Goal: Book appointment/travel/reservation

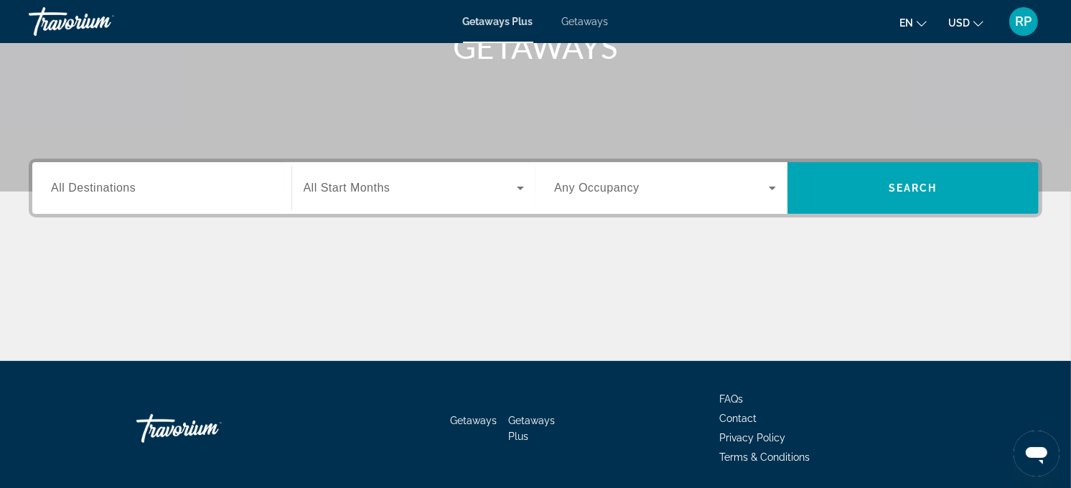
scroll to position [287, 0]
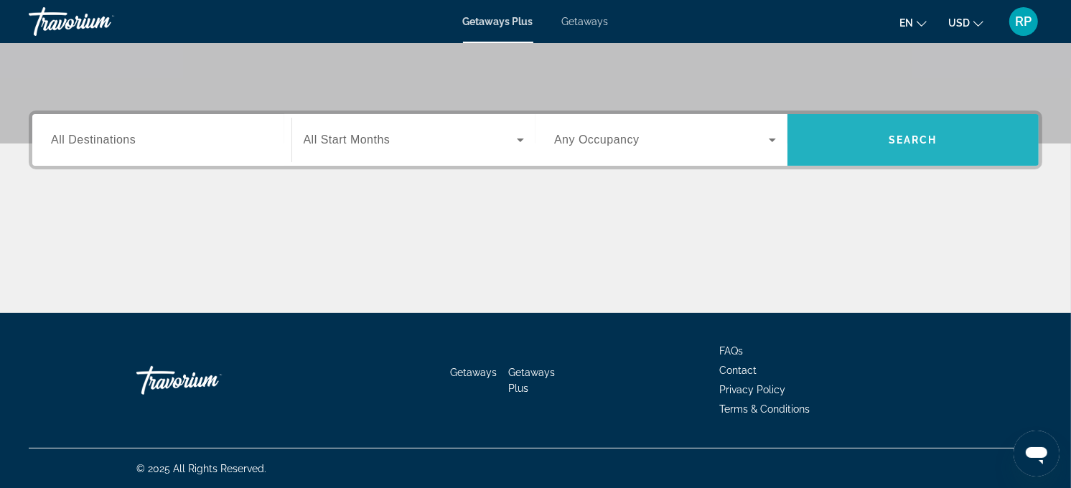
click at [936, 127] on span "Search" at bounding box center [914, 140] width 252 height 34
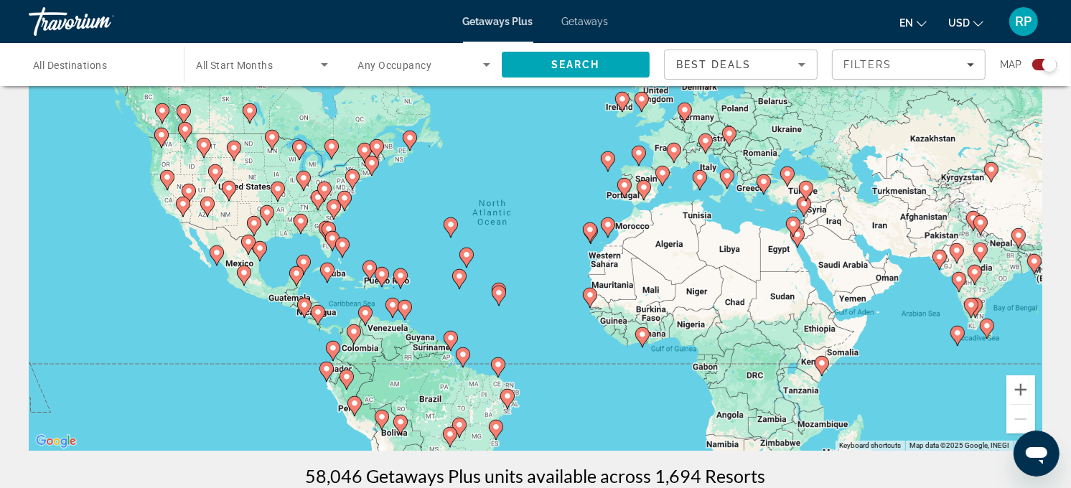
scroll to position [80, 0]
click at [1023, 391] on button "Zoom in" at bounding box center [1021, 390] width 29 height 29
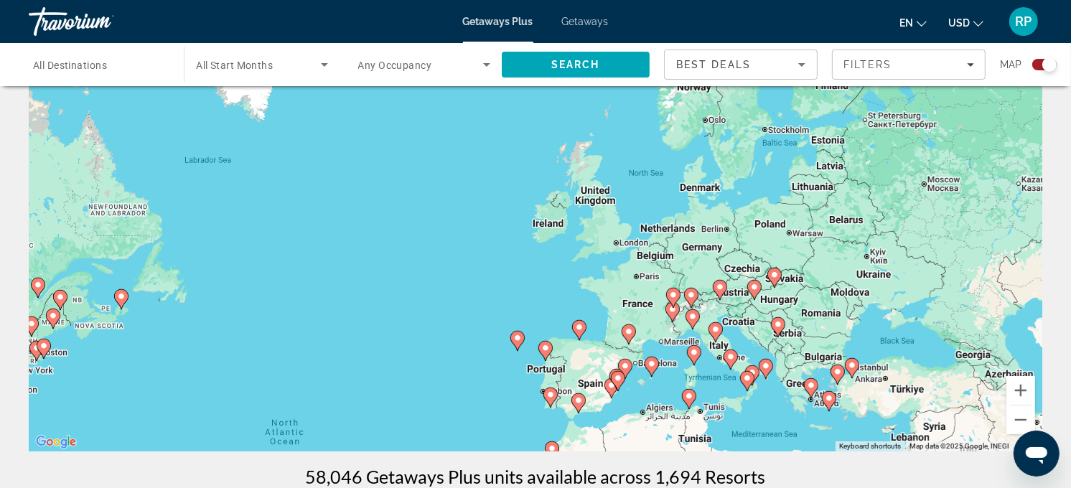
drag, startPoint x: 600, startPoint y: 173, endPoint x: 432, endPoint y: 420, distance: 298.8
click at [432, 420] on div "To activate drag with keyboard, press Alt + Enter. Once in keyboard drag state,…" at bounding box center [536, 236] width 1014 height 431
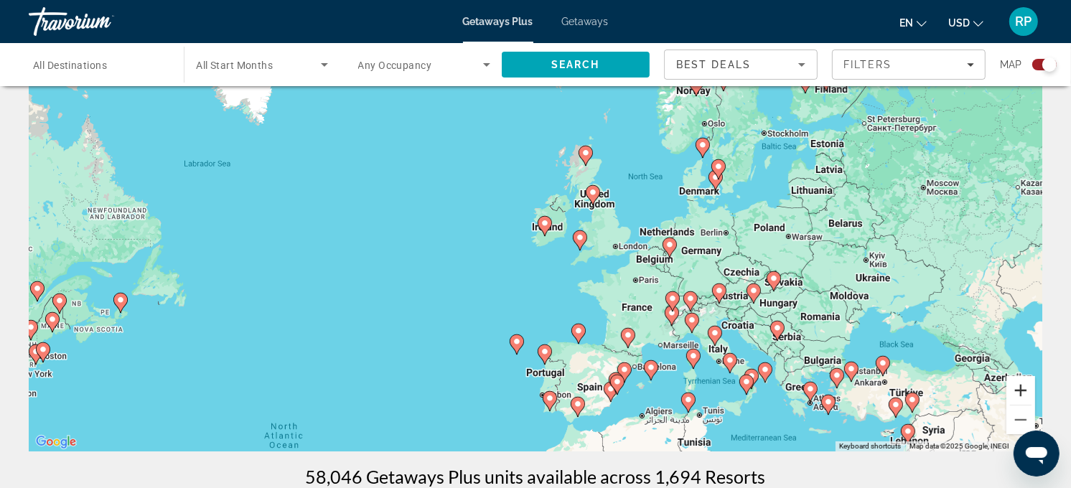
click at [1023, 392] on button "Zoom in" at bounding box center [1021, 390] width 29 height 29
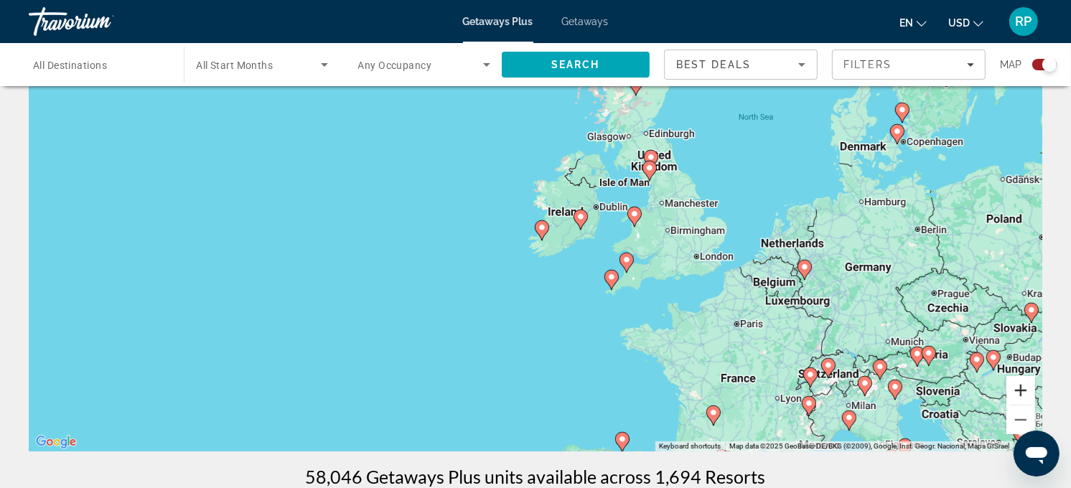
click at [1020, 385] on button "Zoom in" at bounding box center [1021, 390] width 29 height 29
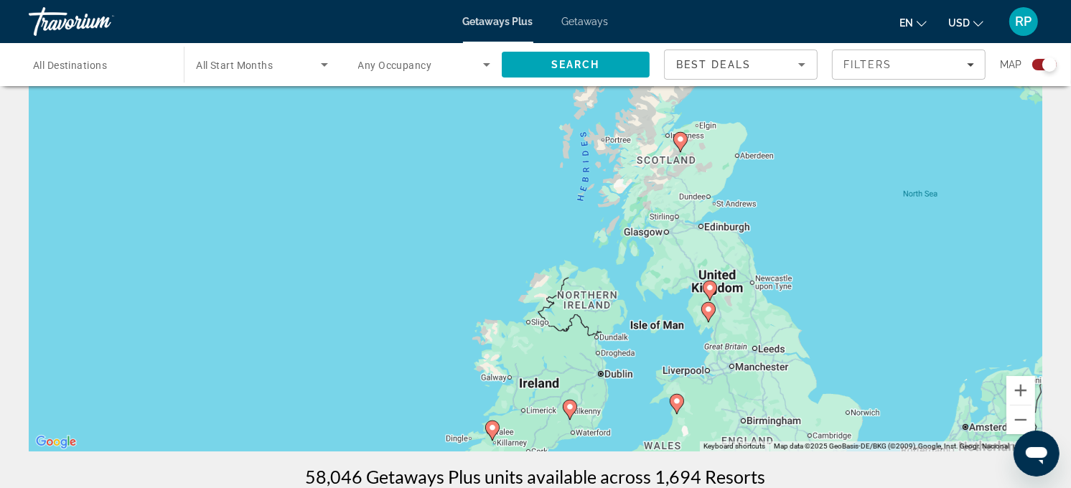
drag, startPoint x: 471, startPoint y: 192, endPoint x: 414, endPoint y: 391, distance: 207.1
click at [414, 391] on div "To activate drag with keyboard, press Alt + Enter. Once in keyboard drag state,…" at bounding box center [536, 236] width 1014 height 431
click at [1021, 388] on button "Zoom in" at bounding box center [1021, 390] width 29 height 29
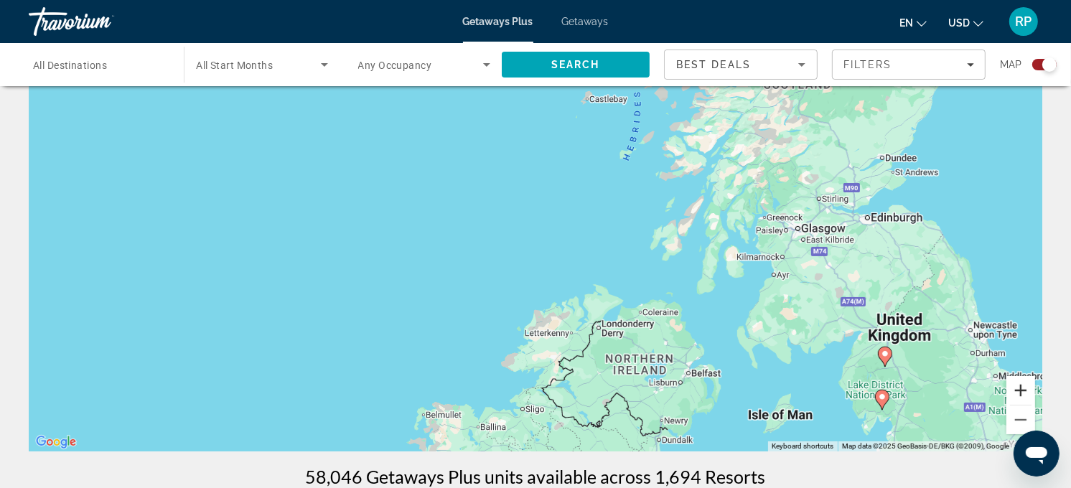
click at [1020, 388] on button "Zoom in" at bounding box center [1021, 390] width 29 height 29
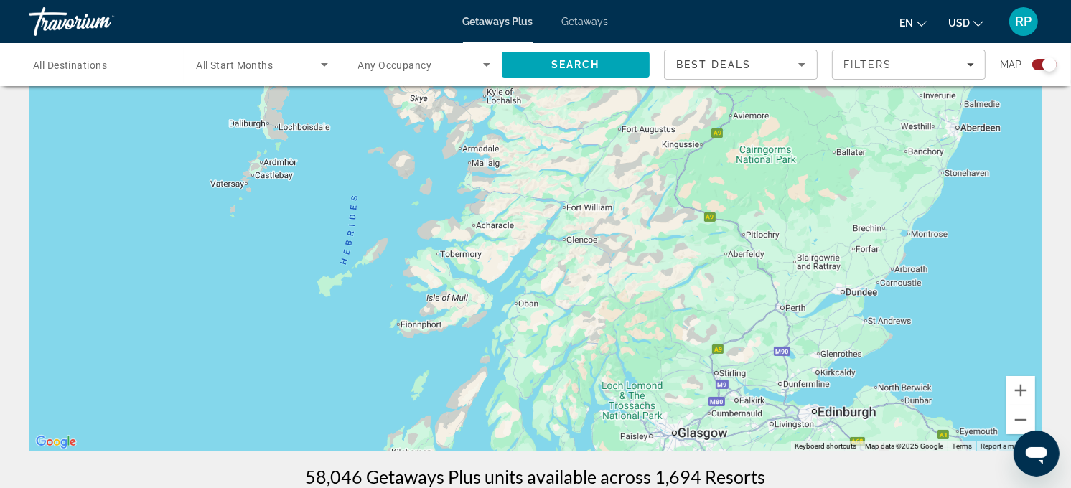
drag, startPoint x: 708, startPoint y: 197, endPoint x: 355, endPoint y: 396, distance: 405.2
click at [355, 396] on div "To activate drag with keyboard, press Alt + Enter. Once in keyboard drag state,…" at bounding box center [536, 236] width 1014 height 431
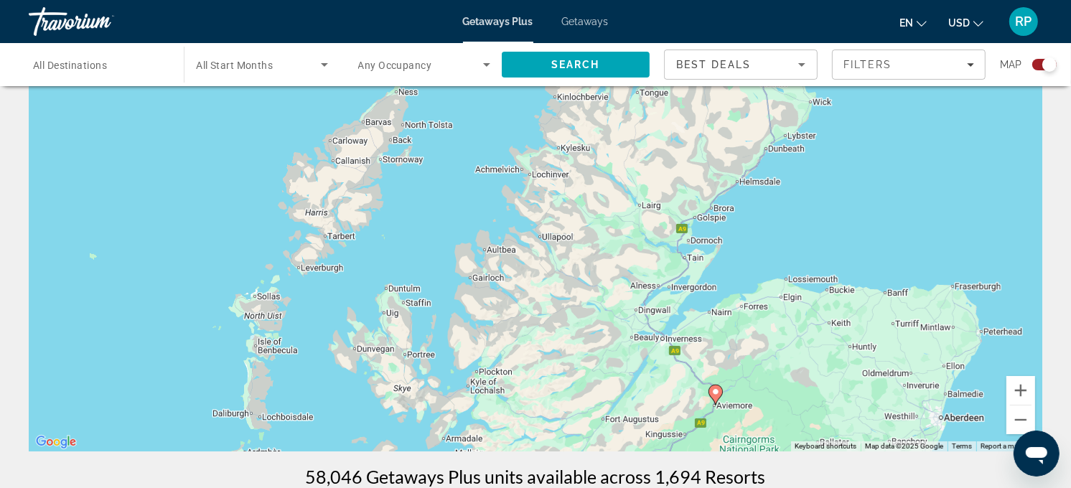
drag, startPoint x: 536, startPoint y: 174, endPoint x: 516, endPoint y: 422, distance: 248.6
click at [519, 424] on div "To activate drag with keyboard, press Alt + Enter. Once in keyboard drag state,…" at bounding box center [536, 236] width 1014 height 431
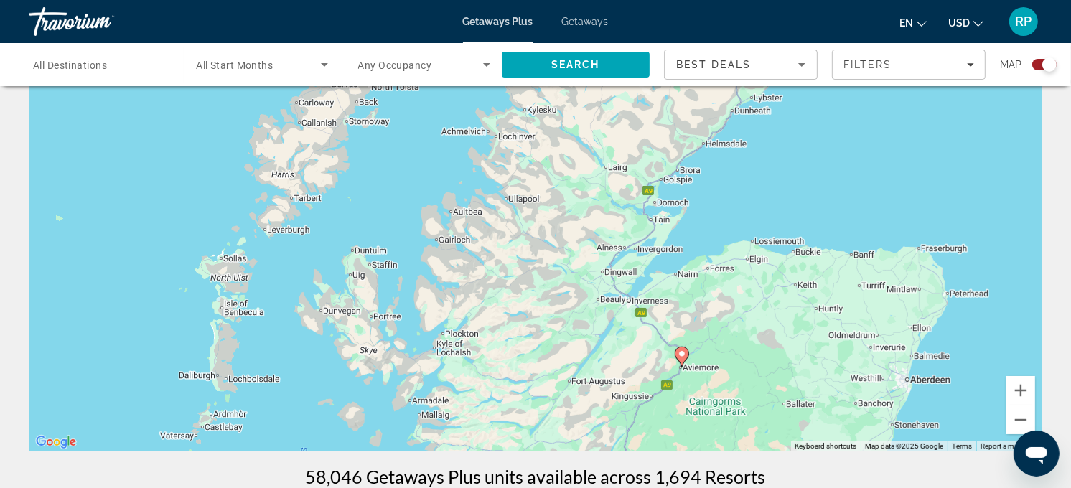
drag, startPoint x: 557, startPoint y: 226, endPoint x: 533, endPoint y: 163, distance: 67.8
click at [533, 163] on div "To activate drag with keyboard, press Alt + Enter. Once in keyboard drag state,…" at bounding box center [536, 236] width 1014 height 431
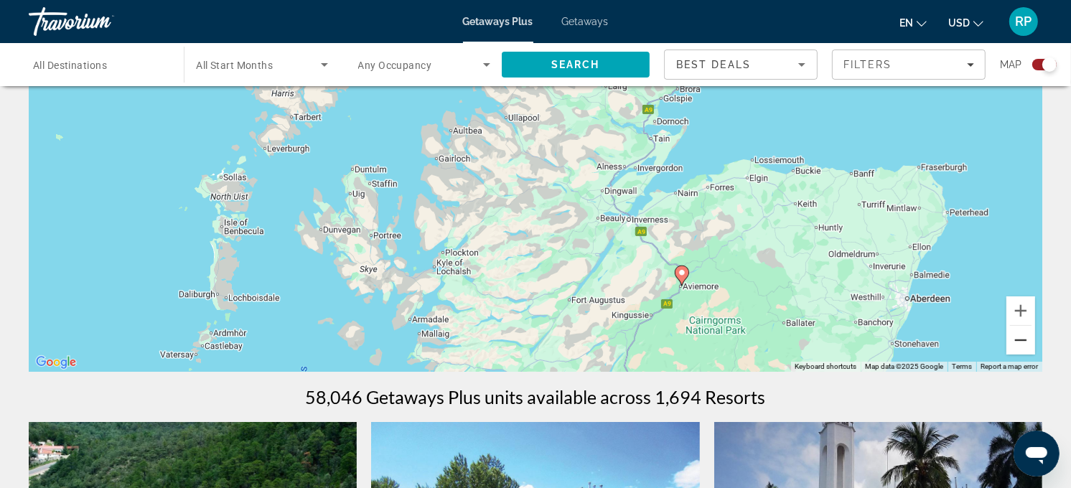
click at [1020, 340] on button "Zoom out" at bounding box center [1021, 340] width 29 height 29
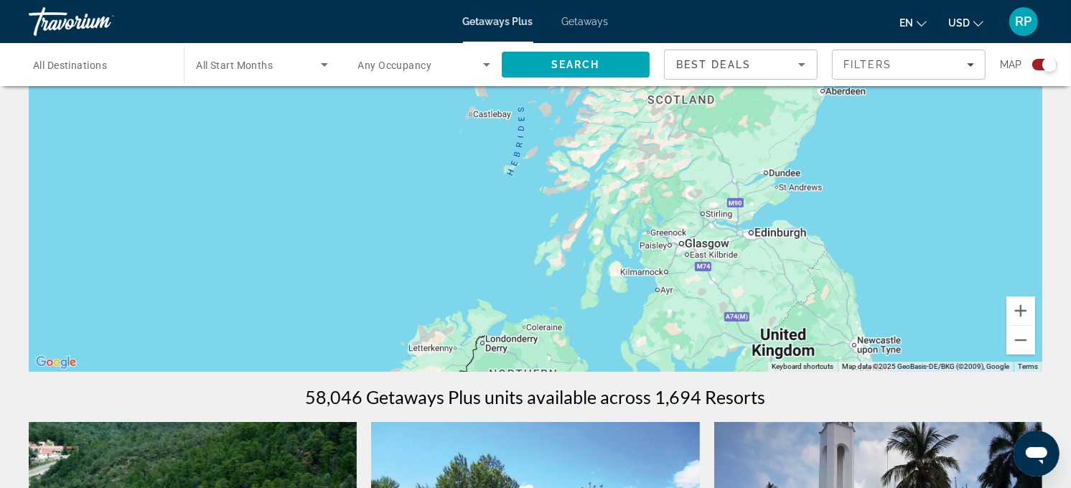
drag, startPoint x: 577, startPoint y: 309, endPoint x: 687, endPoint y: 149, distance: 194.0
click at [687, 149] on div "To activate drag with keyboard, press Alt + Enter. Once in keyboard drag state,…" at bounding box center [536, 156] width 1014 height 431
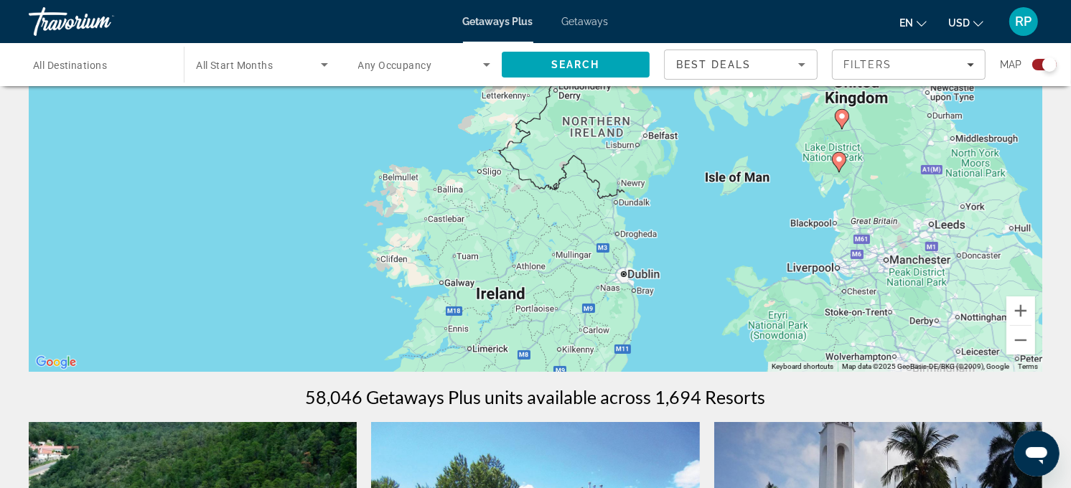
drag, startPoint x: 547, startPoint y: 343, endPoint x: 613, endPoint y: 111, distance: 240.5
click at [613, 111] on div "To activate drag with keyboard, press Alt + Enter. Once in keyboard drag state,…" at bounding box center [536, 156] width 1014 height 431
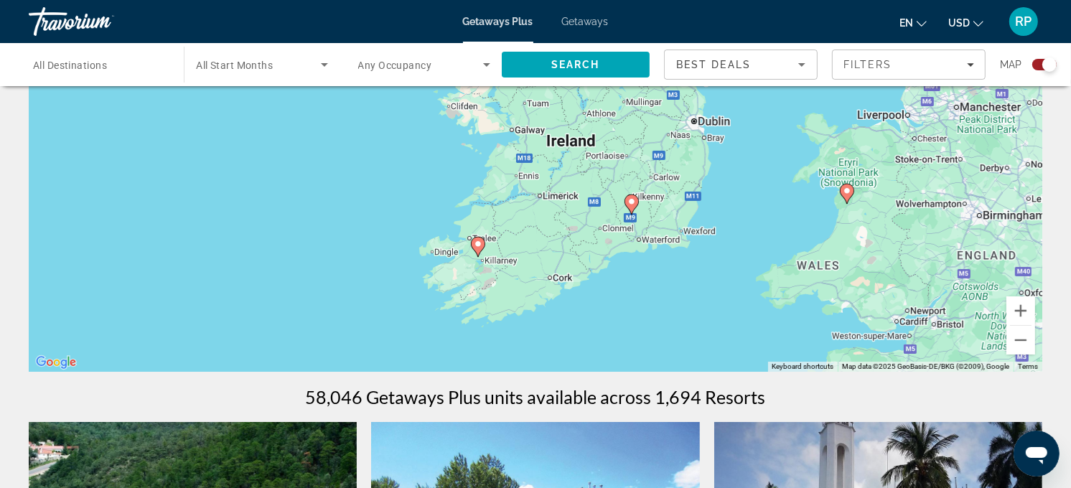
drag, startPoint x: 530, startPoint y: 285, endPoint x: 600, endPoint y: 131, distance: 169.7
click at [600, 131] on div "To activate drag with keyboard, press Alt + Enter. Once in keyboard drag state,…" at bounding box center [536, 156] width 1014 height 431
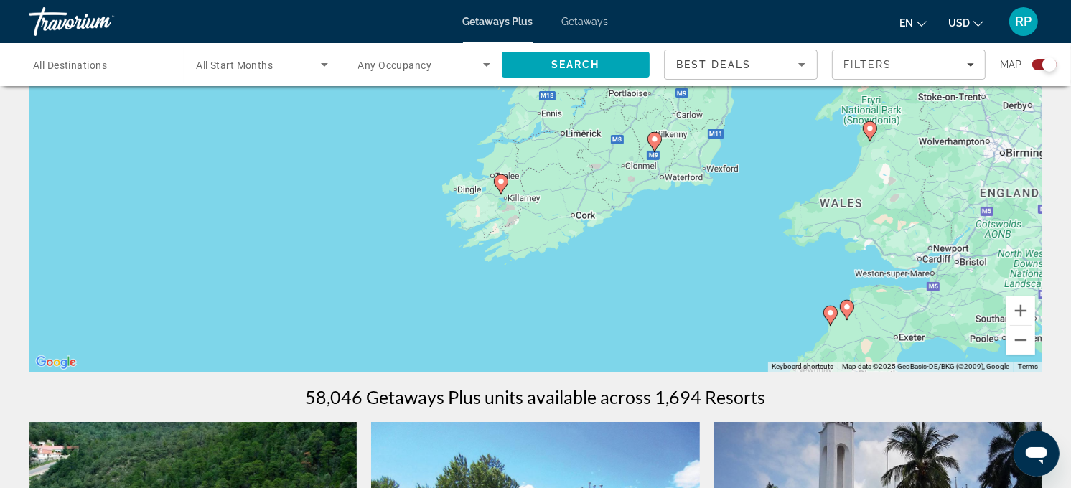
drag, startPoint x: 577, startPoint y: 254, endPoint x: 602, endPoint y: 189, distance: 69.1
click at [602, 189] on div "To activate drag with keyboard, press Alt + Enter. Once in keyboard drag state,…" at bounding box center [536, 156] width 1014 height 431
click at [498, 182] on image "Main content" at bounding box center [501, 181] width 9 height 9
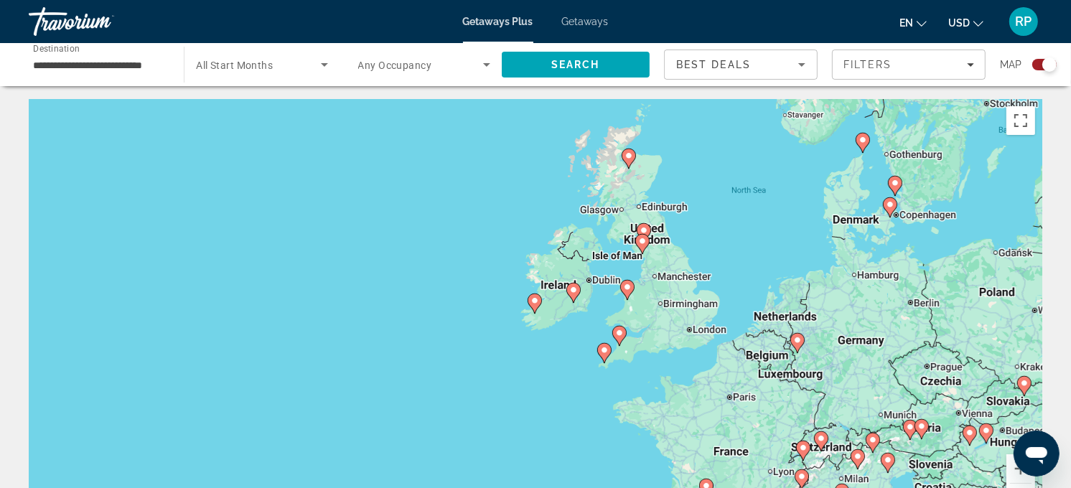
scroll to position [0, 0]
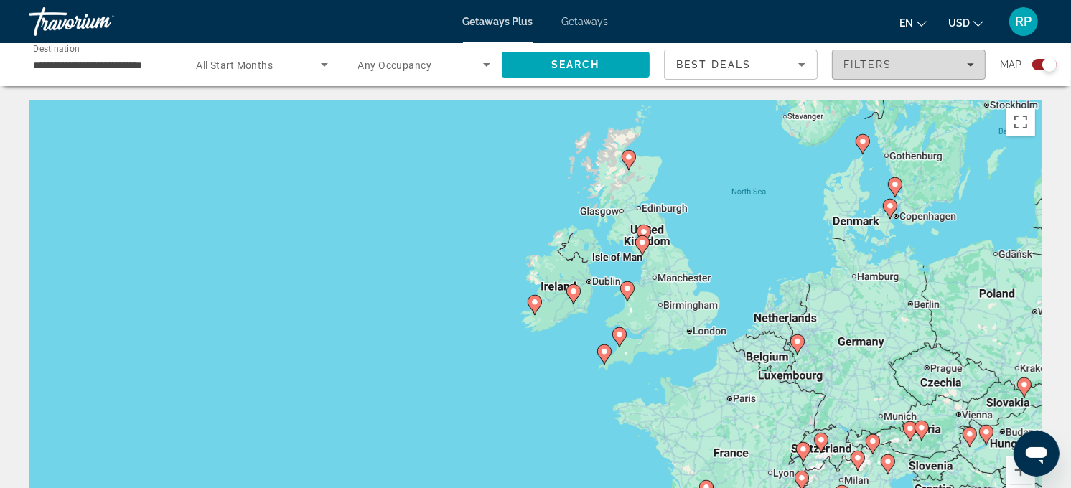
click at [971, 62] on icon "Filters" at bounding box center [970, 64] width 7 height 7
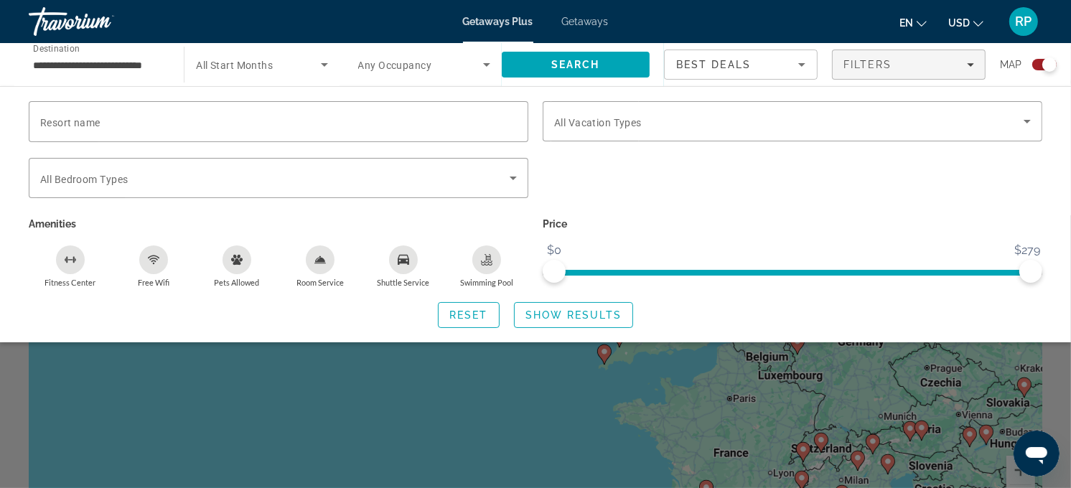
click at [67, 66] on input "**********" at bounding box center [99, 65] width 132 height 17
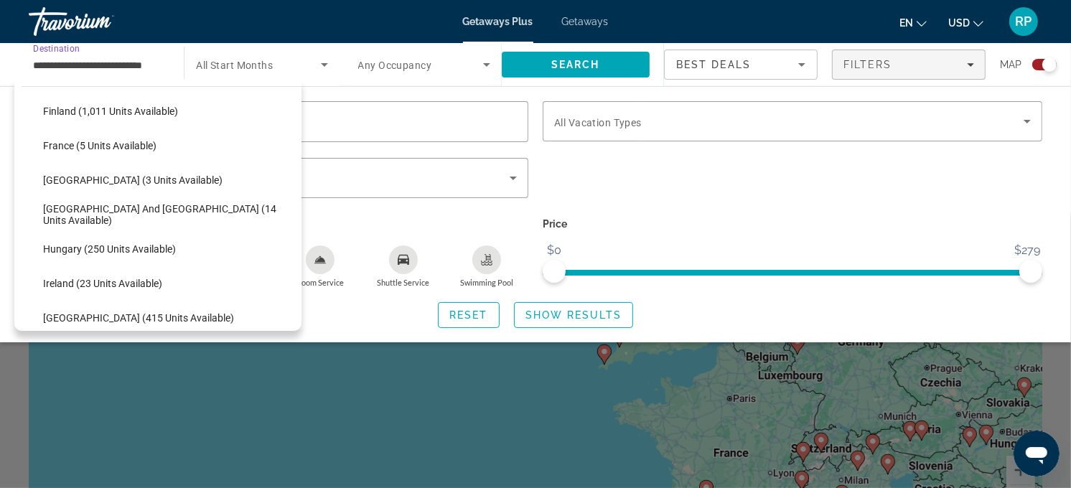
scroll to position [404, 0]
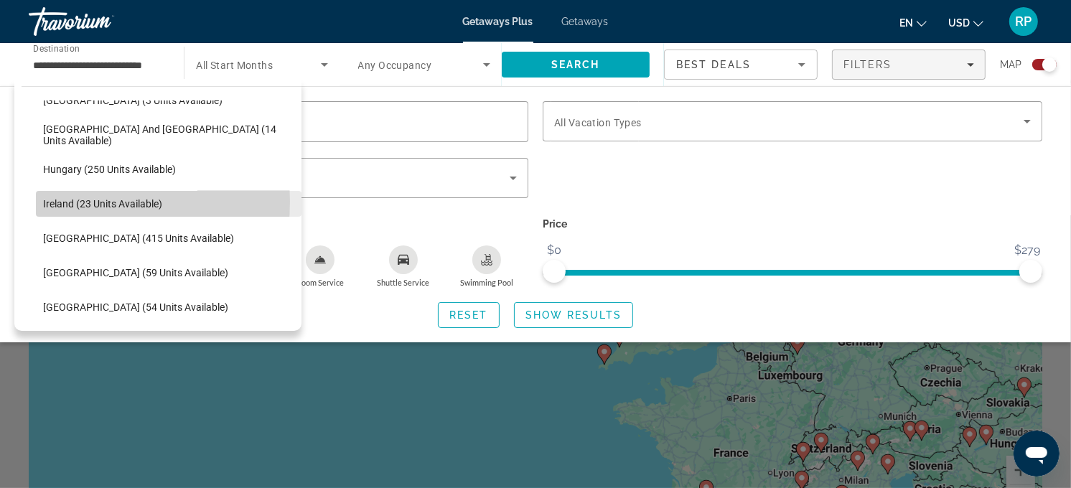
click at [61, 201] on span "Ireland (23 units available)" at bounding box center [102, 203] width 119 height 11
type input "**********"
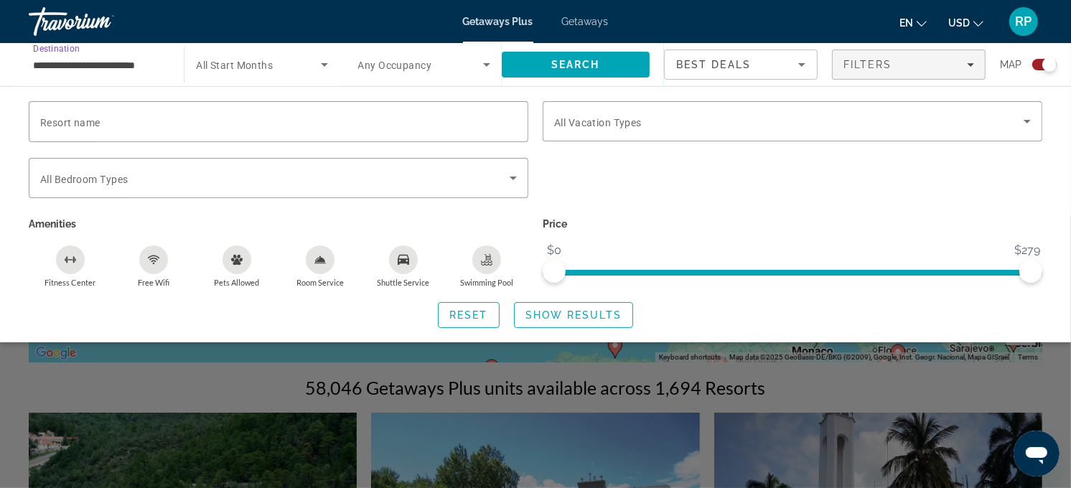
scroll to position [319, 0]
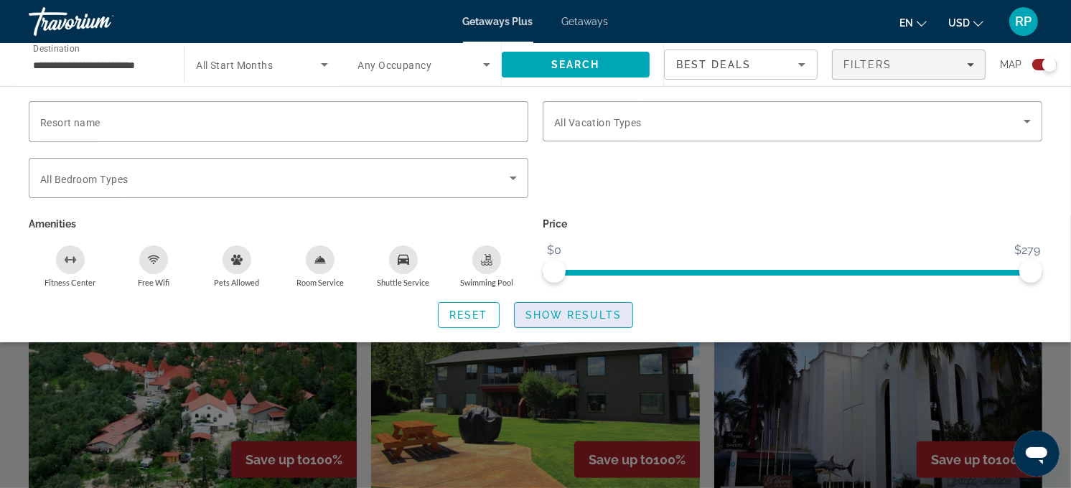
click at [589, 317] on span "Show Results" at bounding box center [574, 315] width 96 height 11
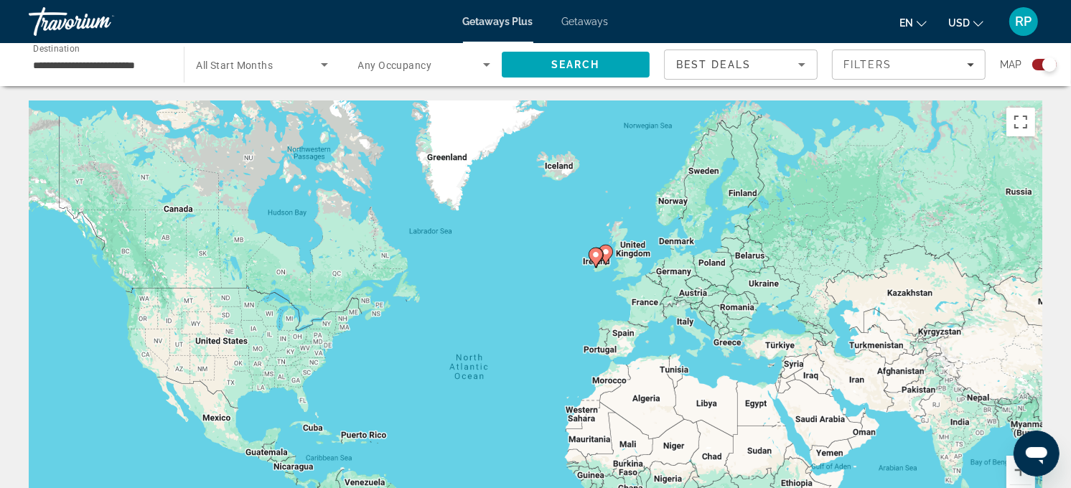
drag, startPoint x: 622, startPoint y: 202, endPoint x: 598, endPoint y: 280, distance: 82.0
click at [598, 280] on div "To activate drag with keyboard, press Alt + Enter. Once in keyboard drag state,…" at bounding box center [536, 316] width 1014 height 431
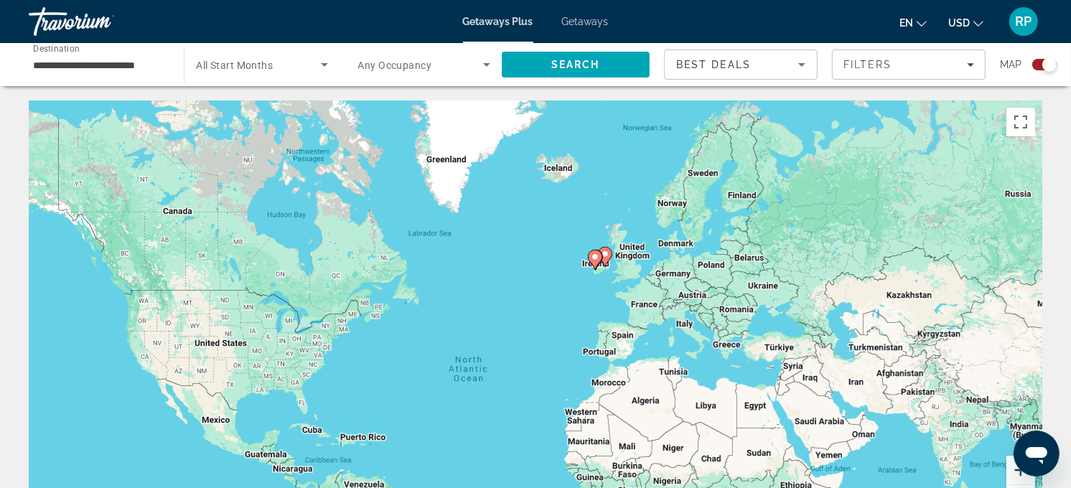
click at [1015, 471] on button "Zoom in" at bounding box center [1021, 470] width 29 height 29
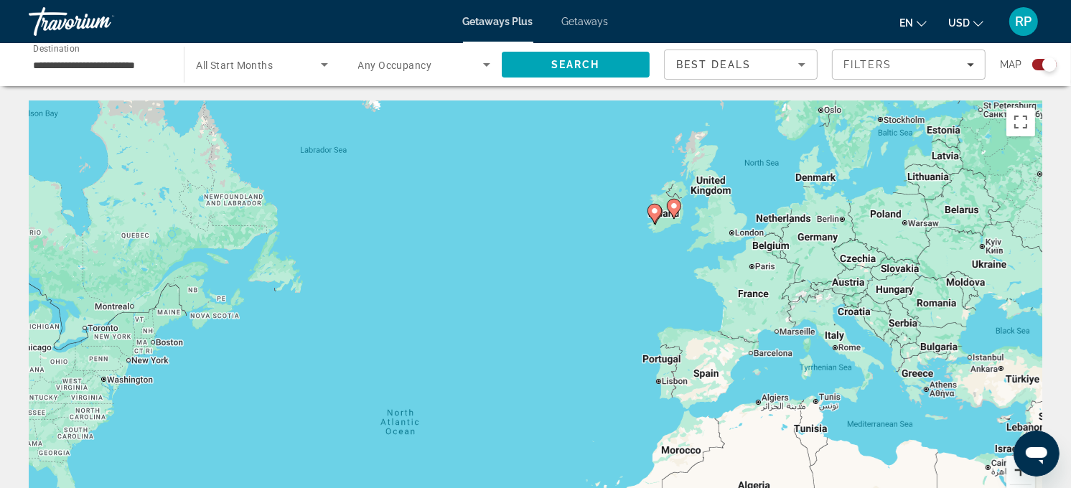
click at [1015, 471] on button "Zoom in" at bounding box center [1021, 470] width 29 height 29
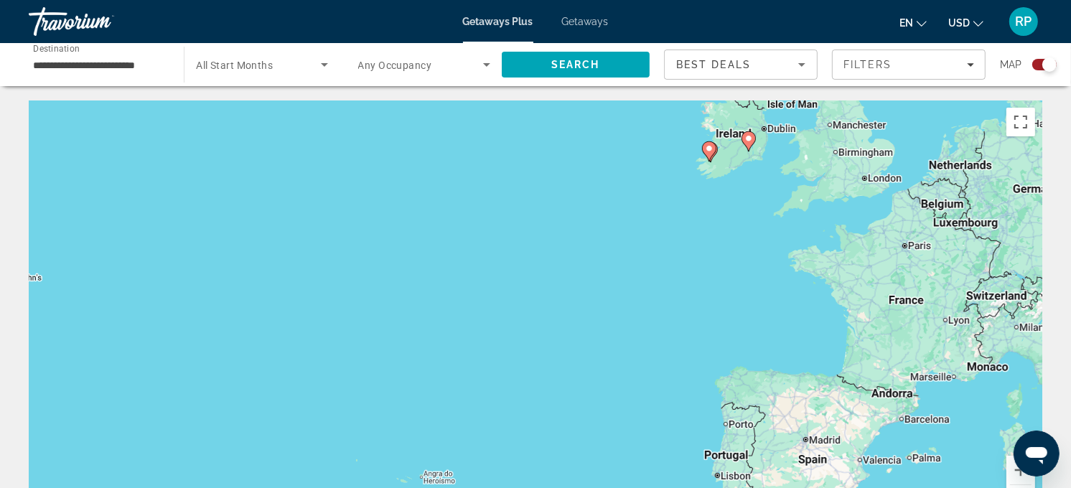
drag, startPoint x: 785, startPoint y: 250, endPoint x: 618, endPoint y: 340, distance: 190.2
click at [618, 340] on div "To activate drag with keyboard, press Alt + Enter. Once in keyboard drag state,…" at bounding box center [536, 316] width 1014 height 431
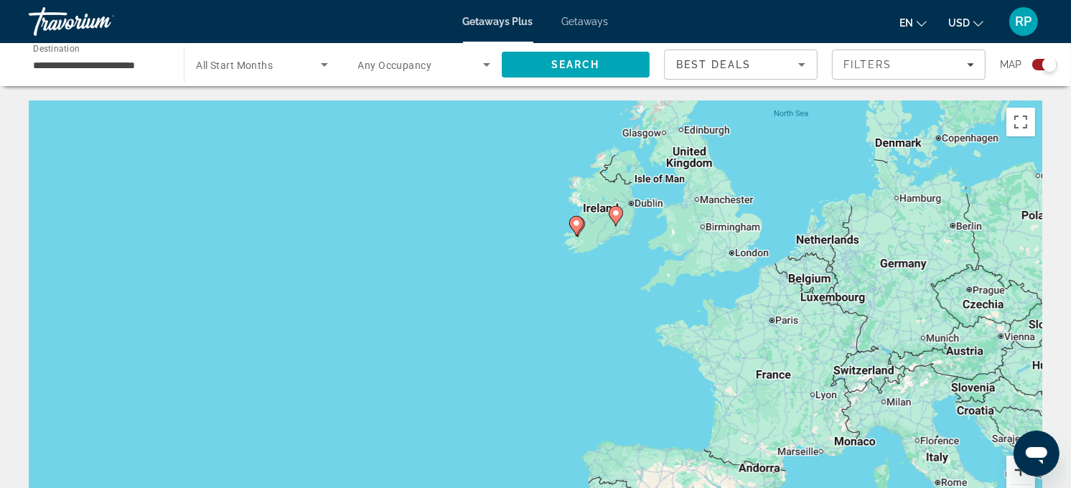
click at [1017, 470] on button "Zoom in" at bounding box center [1021, 470] width 29 height 29
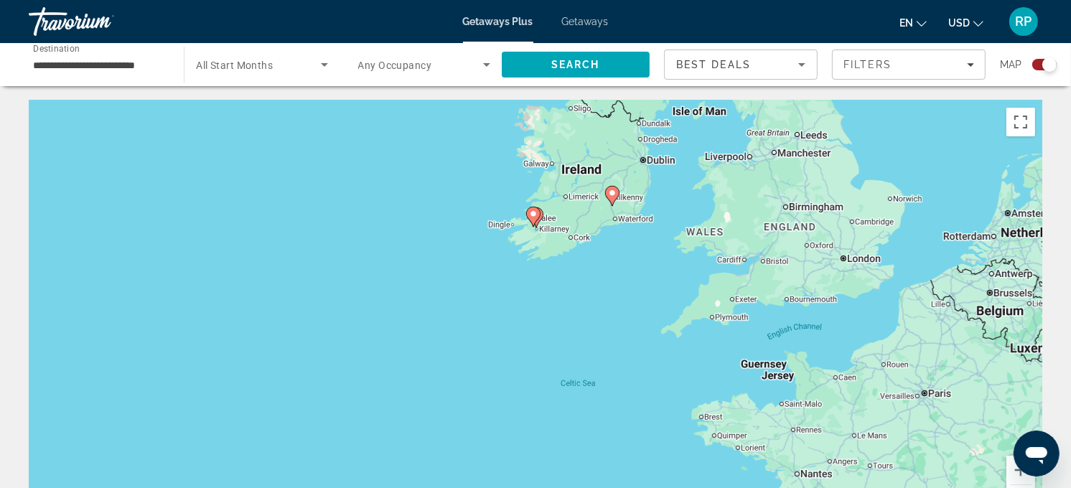
drag, startPoint x: 747, startPoint y: 289, endPoint x: 686, endPoint y: 345, distance: 82.4
click at [686, 345] on div "To activate drag with keyboard, press Alt + Enter. Once in keyboard drag state,…" at bounding box center [536, 316] width 1014 height 431
click at [1019, 470] on div "Open messaging window" at bounding box center [1036, 453] width 43 height 43
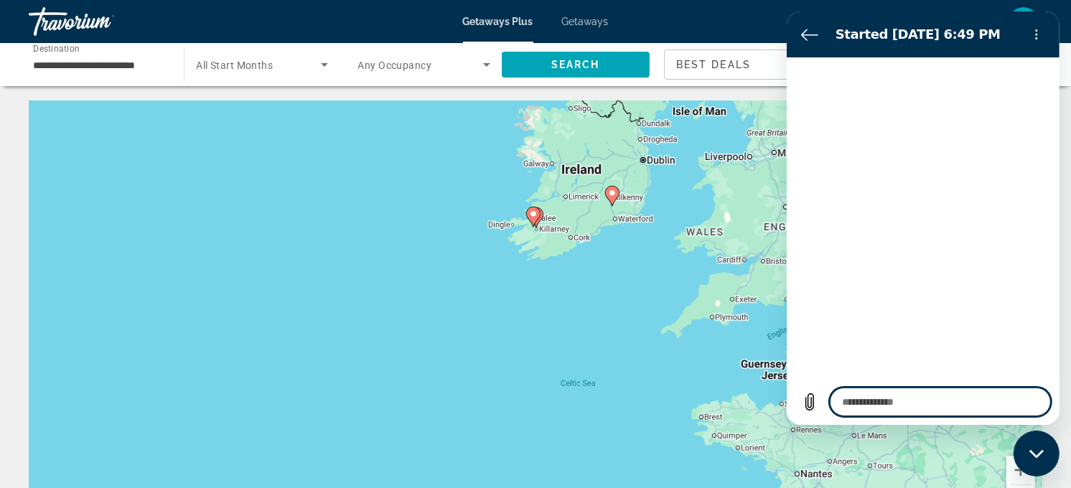
type textarea "*"
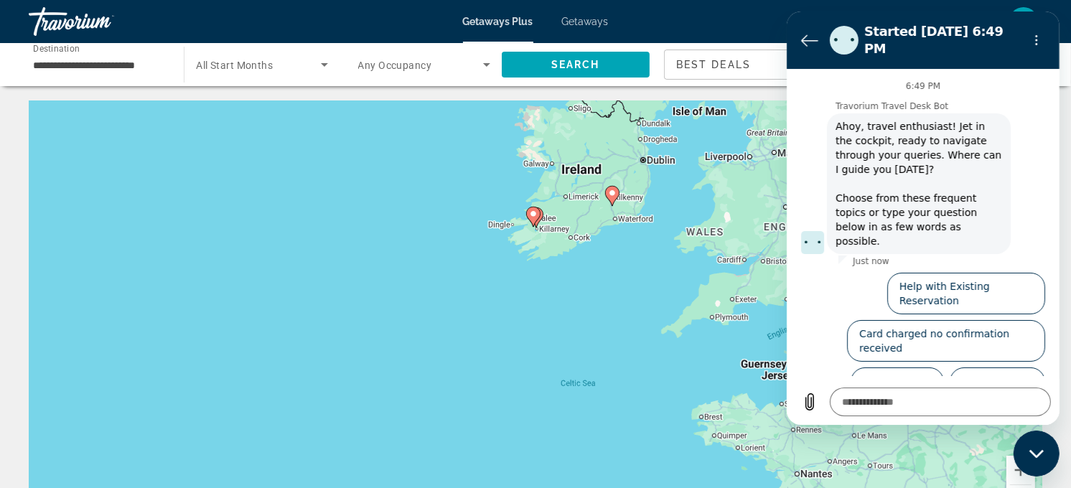
click at [606, 374] on div "To activate drag with keyboard, press Alt + Enter. Once in keyboard drag state,…" at bounding box center [536, 316] width 1014 height 431
click at [801, 32] on icon "Back to the conversation list" at bounding box center [809, 40] width 17 height 17
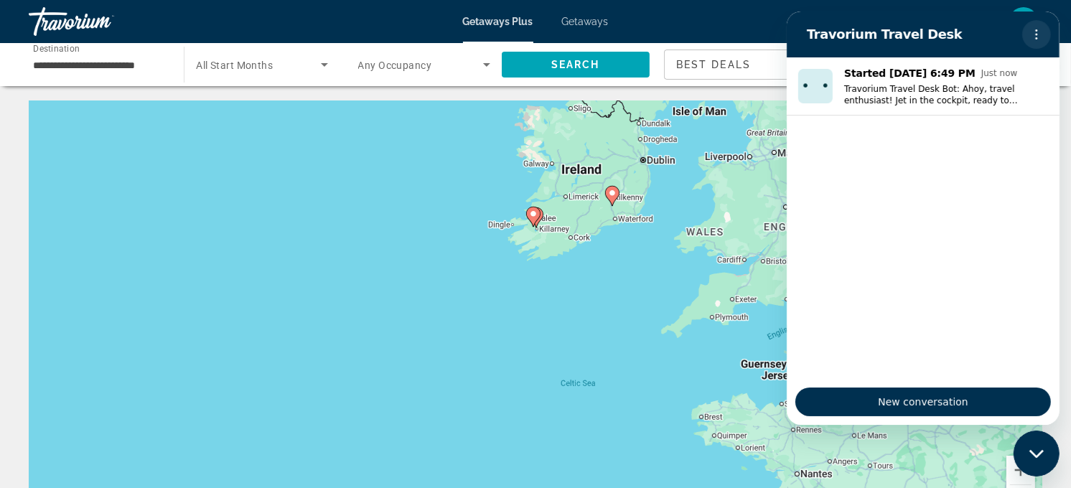
click at [1034, 30] on icon "Options menu" at bounding box center [1036, 34] width 11 height 11
click at [718, 228] on div "To activate drag with keyboard, press Alt + Enter. Once in keyboard drag state,…" at bounding box center [536, 316] width 1014 height 431
click at [1026, 449] on div "Close messaging window" at bounding box center [1036, 453] width 43 height 43
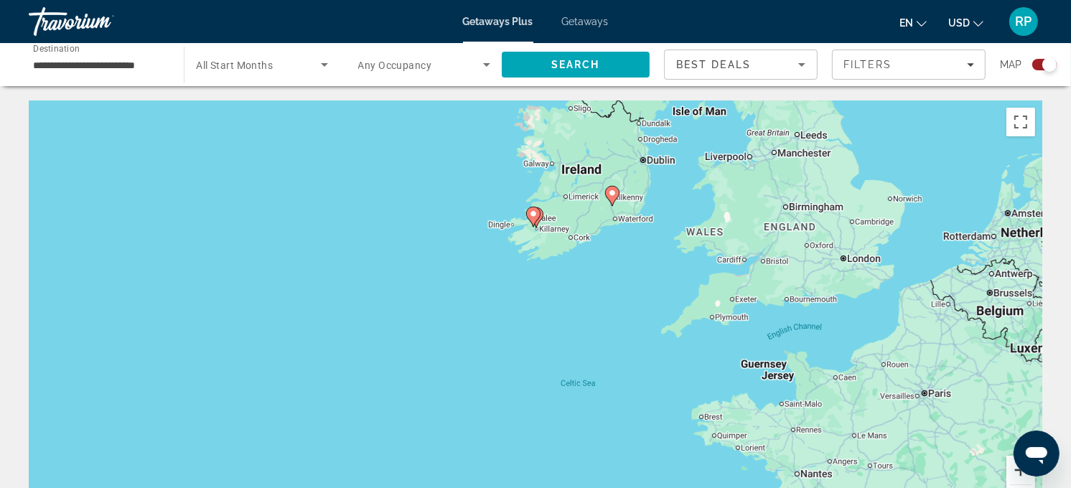
click at [1015, 473] on button "Zoom in" at bounding box center [1021, 470] width 29 height 29
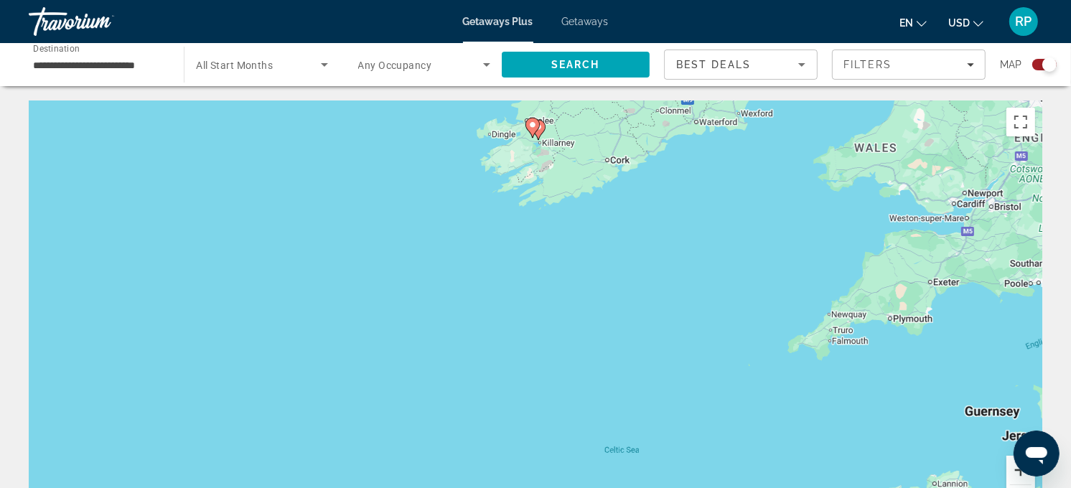
click at [1015, 473] on button "Zoom in" at bounding box center [1021, 470] width 29 height 29
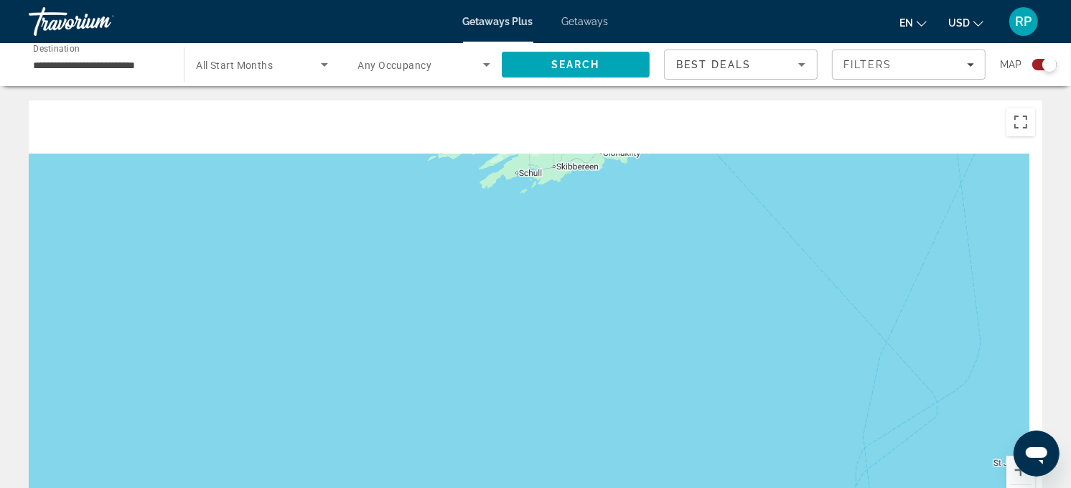
drag, startPoint x: 621, startPoint y: 236, endPoint x: 598, endPoint y: 382, distance: 148.3
click at [598, 382] on div "Main content" at bounding box center [536, 316] width 1014 height 431
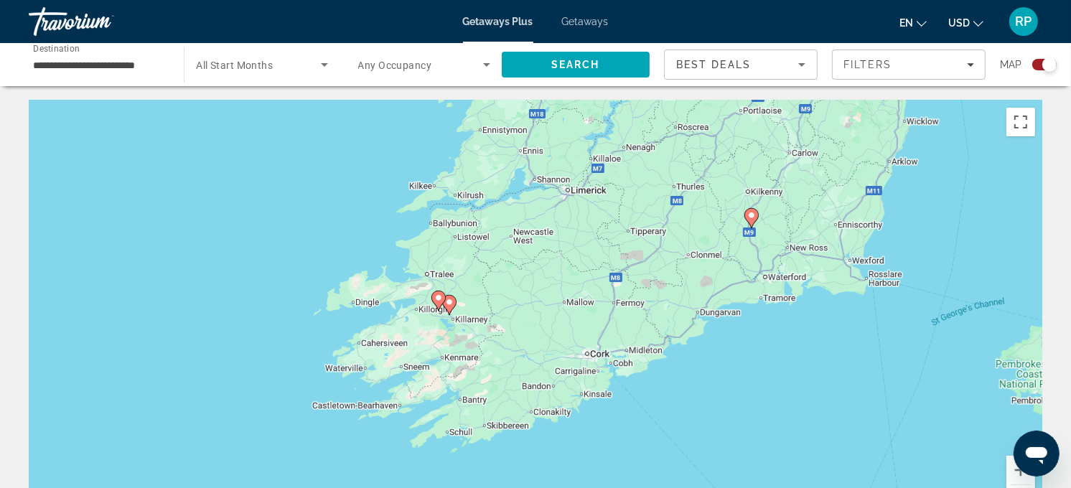
drag, startPoint x: 638, startPoint y: 195, endPoint x: 587, endPoint y: 341, distance: 154.4
click at [587, 341] on div "To activate drag with keyboard, press Alt + Enter. Once in keyboard drag state,…" at bounding box center [536, 316] width 1014 height 431
click at [1015, 474] on button "Zoom in" at bounding box center [1021, 470] width 29 height 29
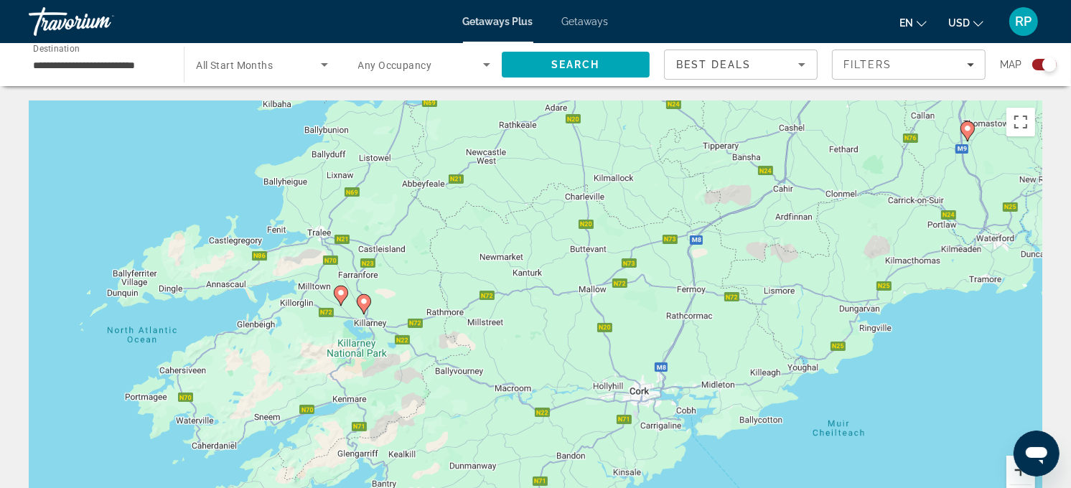
click at [1015, 474] on button "Zoom in" at bounding box center [1021, 470] width 29 height 29
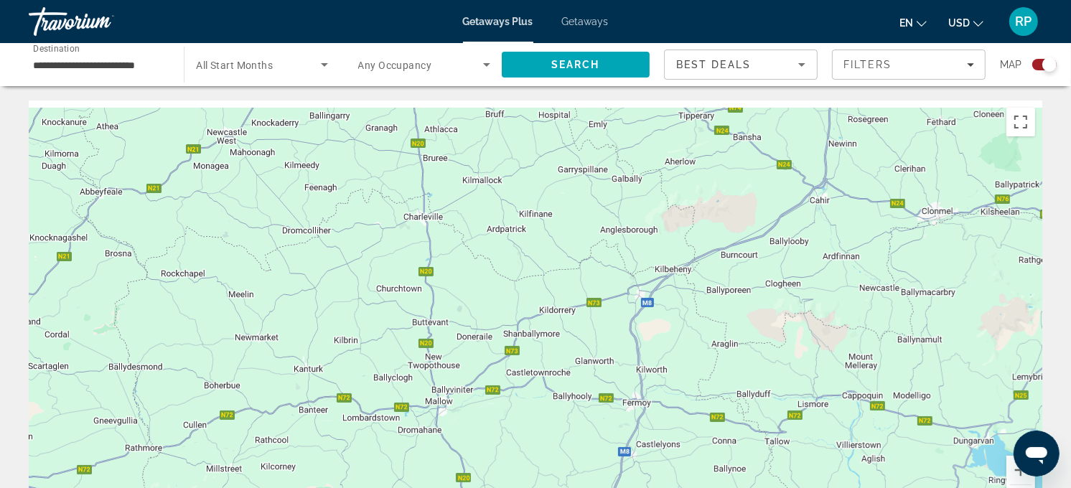
drag, startPoint x: 850, startPoint y: 198, endPoint x: 585, endPoint y: 360, distance: 311.0
click at [585, 360] on div "To activate drag with keyboard, press Alt + Enter. Once in keyboard drag state,…" at bounding box center [536, 316] width 1014 height 431
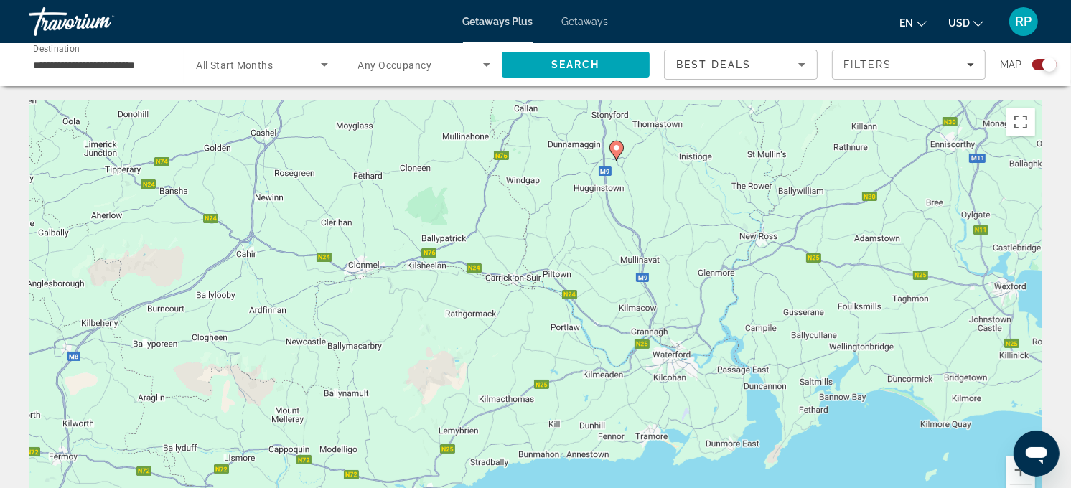
drag, startPoint x: 853, startPoint y: 356, endPoint x: 355, endPoint y: 386, distance: 499.3
click at [355, 386] on div "To activate drag with keyboard, press Alt + Enter. Once in keyboard drag state,…" at bounding box center [536, 316] width 1014 height 431
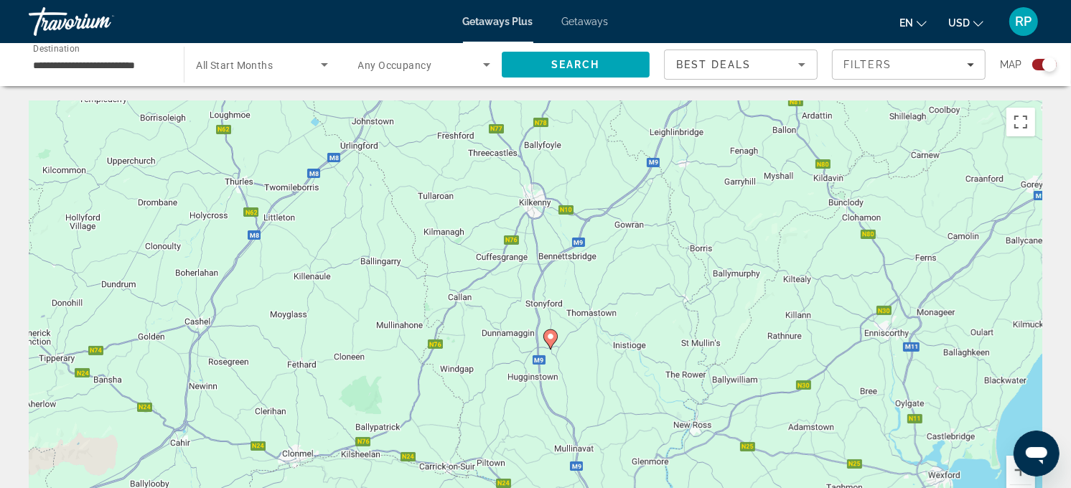
drag, startPoint x: 483, startPoint y: 214, endPoint x: 418, endPoint y: 401, distance: 197.8
click at [418, 401] on div "To activate drag with keyboard, press Alt + Enter. Once in keyboard drag state,…" at bounding box center [536, 316] width 1014 height 431
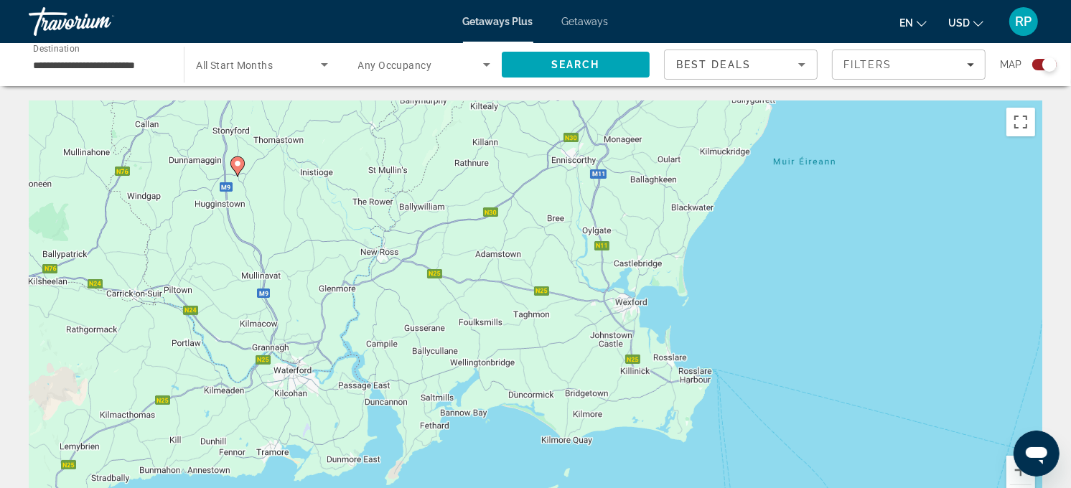
drag, startPoint x: 853, startPoint y: 283, endPoint x: 536, endPoint y: 110, distance: 360.9
click at [536, 110] on div "To activate drag with keyboard, press Alt + Enter. Once in keyboard drag state,…" at bounding box center [536, 316] width 1014 height 431
drag, startPoint x: 552, startPoint y: 99, endPoint x: 461, endPoint y: 396, distance: 310.1
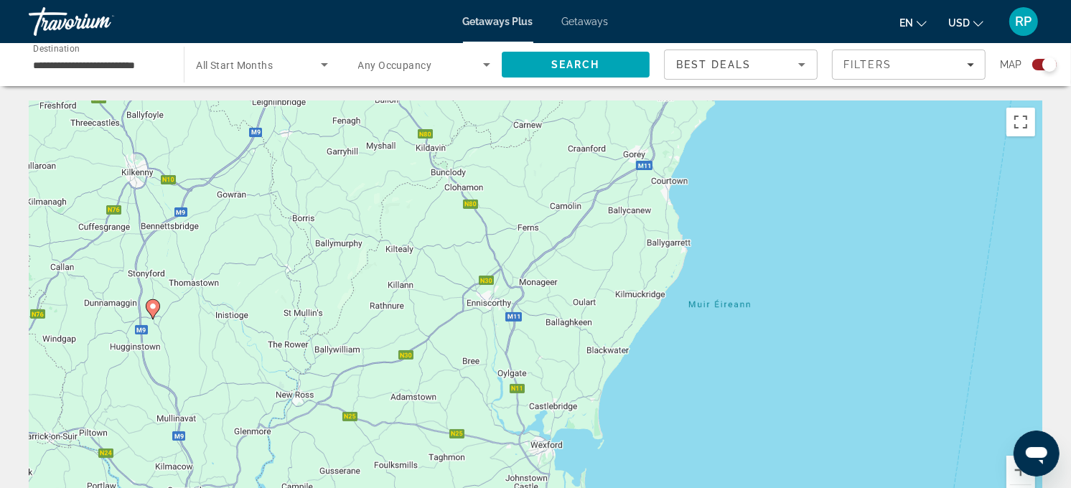
drag, startPoint x: 461, startPoint y: 396, endPoint x: 450, endPoint y: 470, distance: 75.5
click at [450, 470] on div "To activate drag with keyboard, press Alt + Enter. Once in keyboard drag state,…" at bounding box center [536, 316] width 1014 height 431
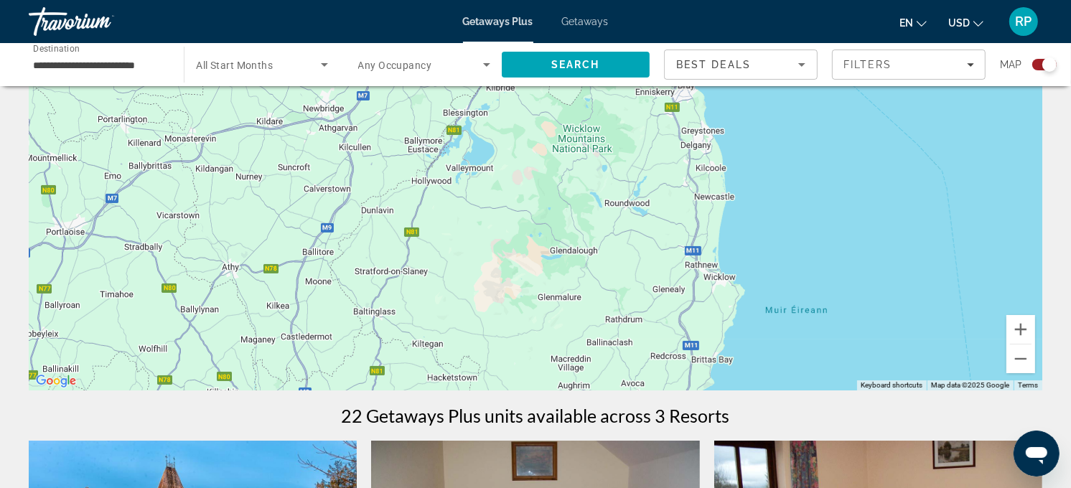
drag, startPoint x: 530, startPoint y: 254, endPoint x: 529, endPoint y: 504, distance: 250.6
click at [529, 348] on html "**********" at bounding box center [535, 103] width 1071 height 488
